Goal: Information Seeking & Learning: Learn about a topic

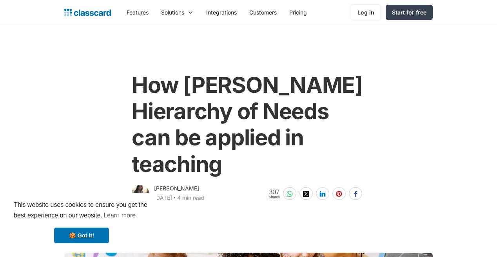
click at [374, 123] on div "How [PERSON_NAME] Hierarchy of Needs can be applied in teaching [PERSON_NAME] […" at bounding box center [248, 134] width 251 height 140
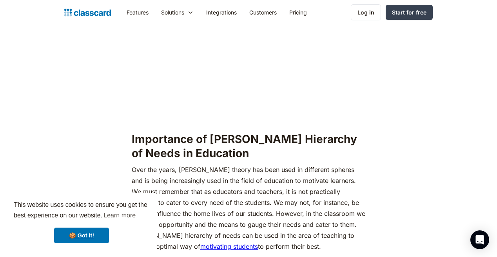
scroll to position [721, 0]
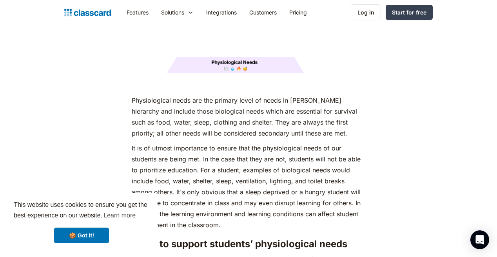
scroll to position [1066, 0]
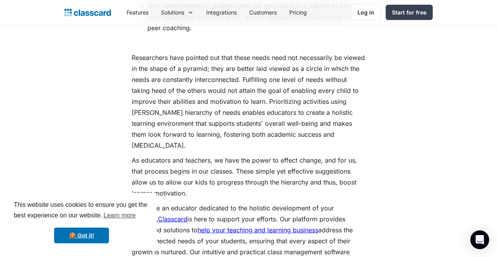
scroll to position [3622, 0]
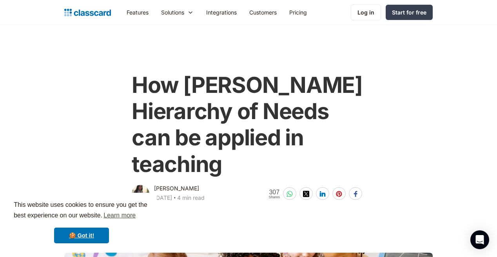
click at [413, 114] on div "How [PERSON_NAME] Hierarchy of Needs can be applied in teaching [PERSON_NAME] […" at bounding box center [248, 134] width 376 height 140
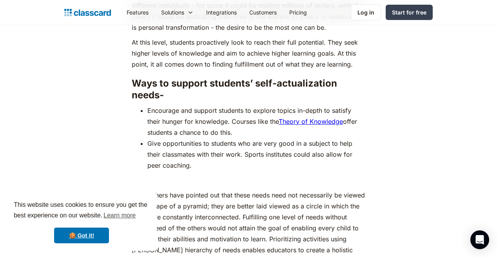
scroll to position [3496, 0]
